Goal: Transaction & Acquisition: Purchase product/service

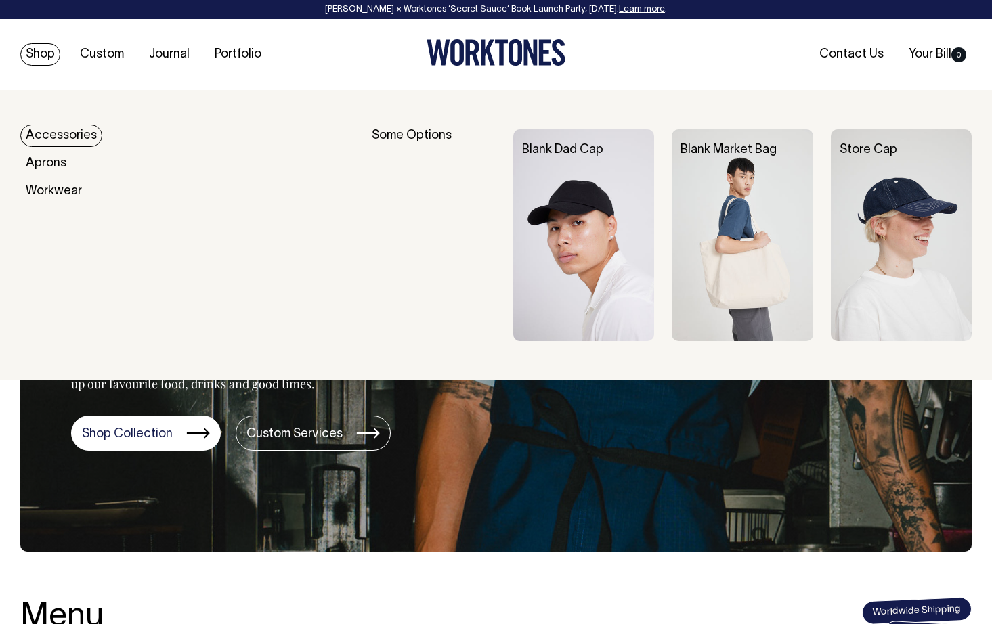
click at [47, 55] on link "Shop" at bounding box center [40, 54] width 40 height 22
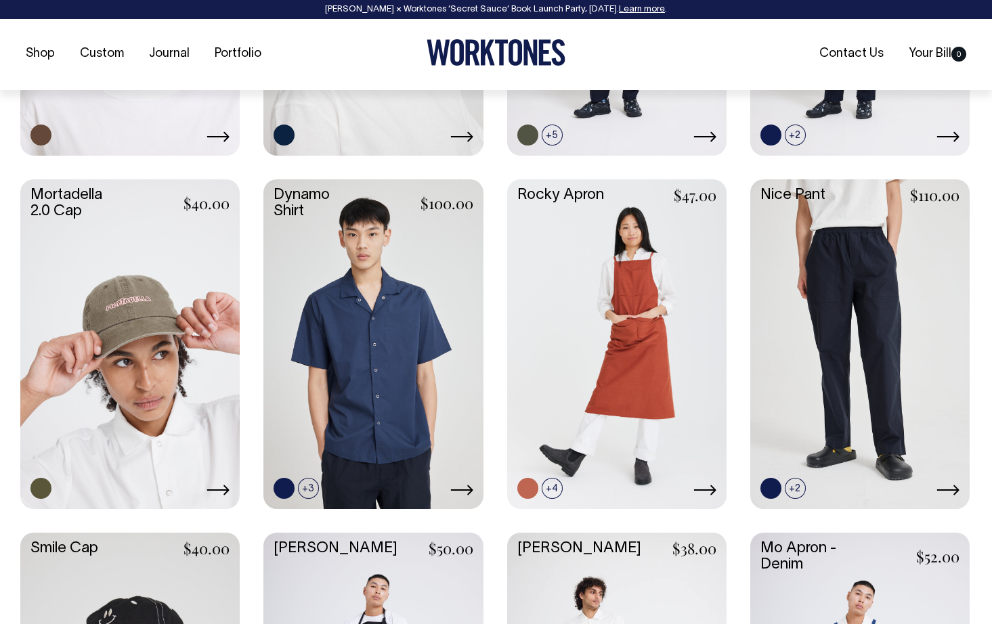
scroll to position [1201, 0]
click at [215, 486] on icon at bounding box center [217, 489] width 23 height 11
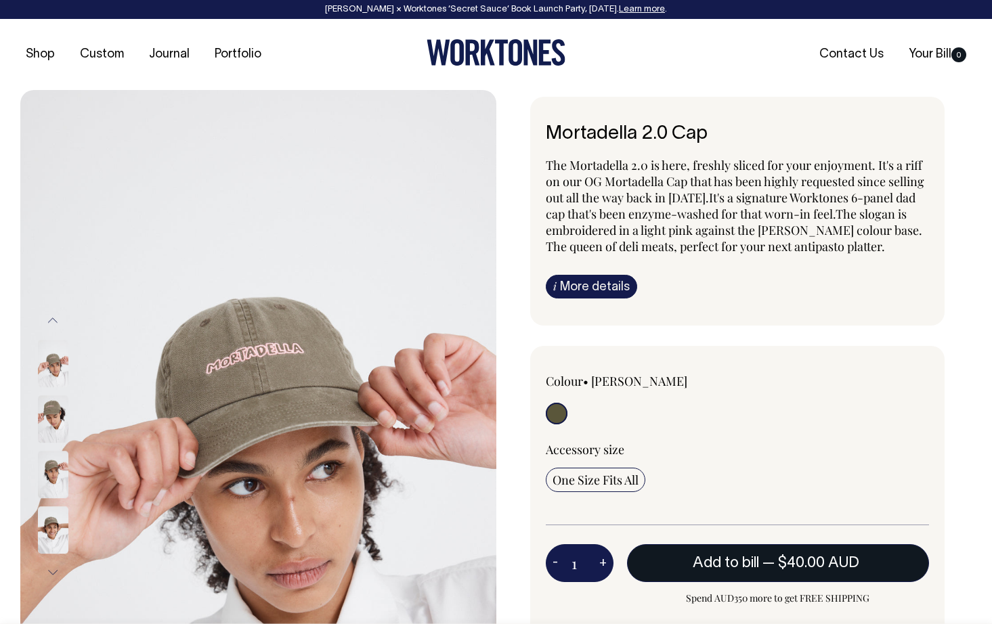
click at [736, 558] on span "Add to bill" at bounding box center [725, 563] width 66 height 14
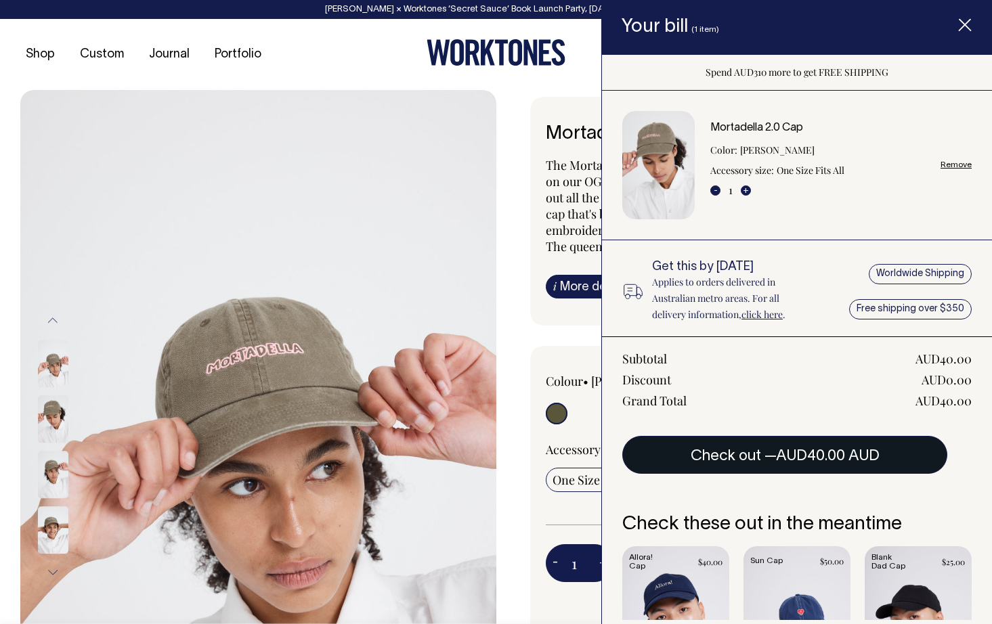
scroll to position [107, 0]
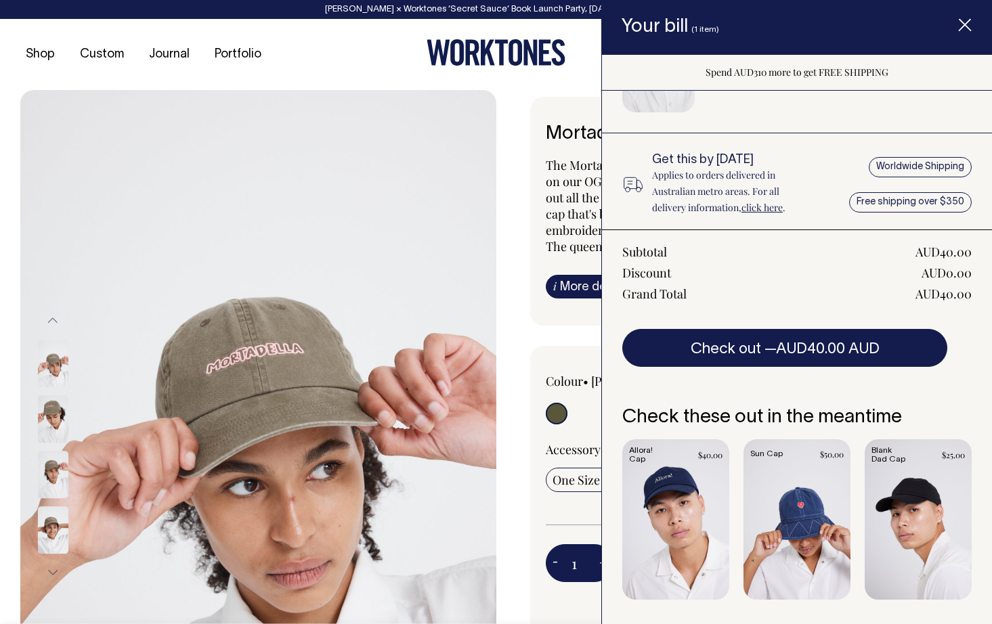
click at [674, 506] on link "Item added to your cart" at bounding box center [675, 519] width 107 height 160
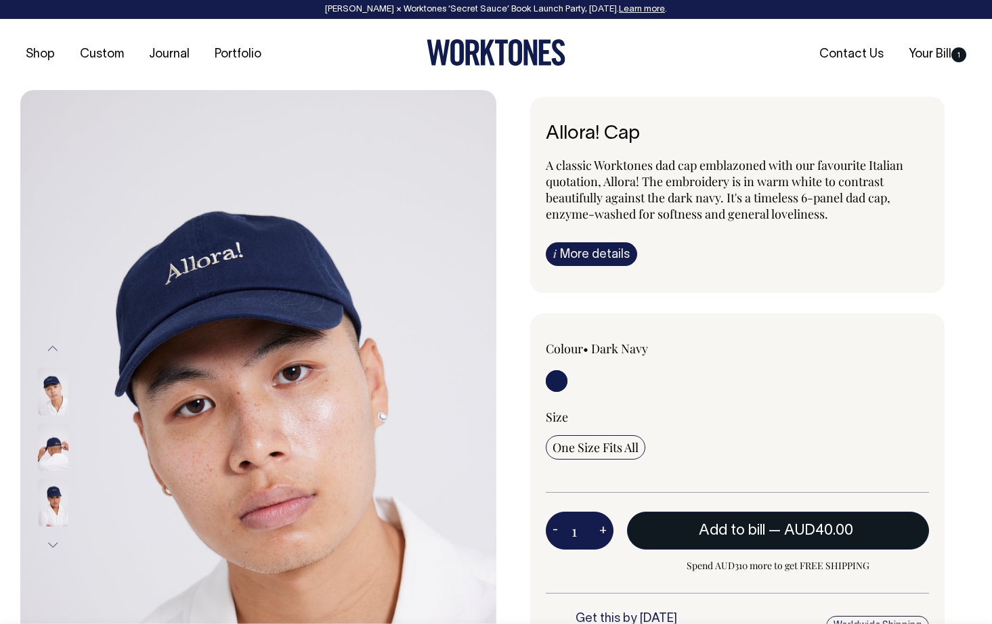
click at [692, 520] on button "Add to bill — AUD40.00" at bounding box center [778, 531] width 303 height 38
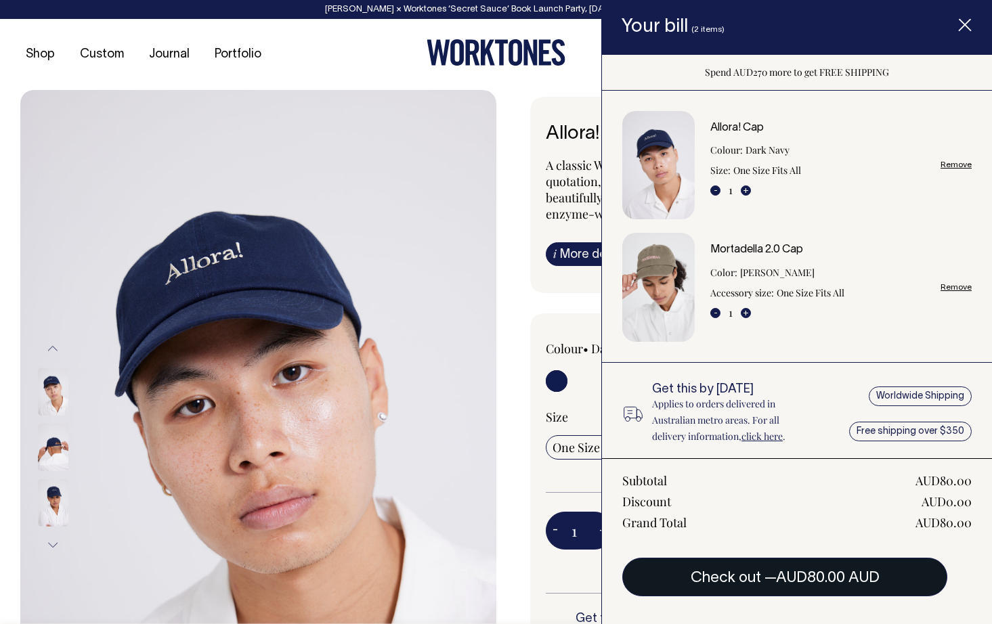
click at [734, 581] on button "Check out — AUD80.00 AUD" at bounding box center [784, 577] width 325 height 38
